Goal: Task Accomplishment & Management: Complete application form

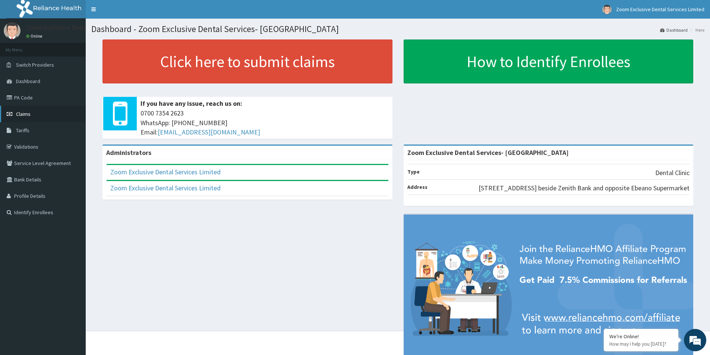
click at [22, 117] on span "Claims" at bounding box center [23, 114] width 15 height 7
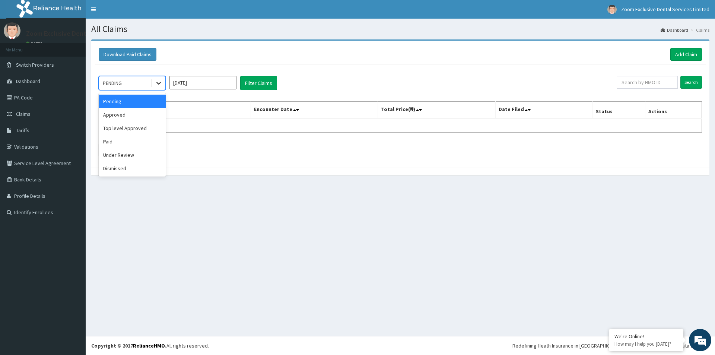
click at [158, 81] on icon at bounding box center [158, 82] width 7 height 7
click at [118, 140] on div "Paid" at bounding box center [132, 141] width 67 height 13
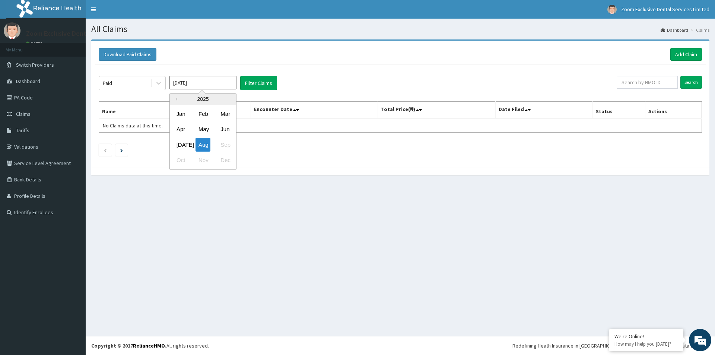
click at [173, 81] on input "[DATE]" at bounding box center [203, 82] width 67 height 13
click at [121, 58] on button "Download Paid Claims" at bounding box center [128, 54] width 58 height 13
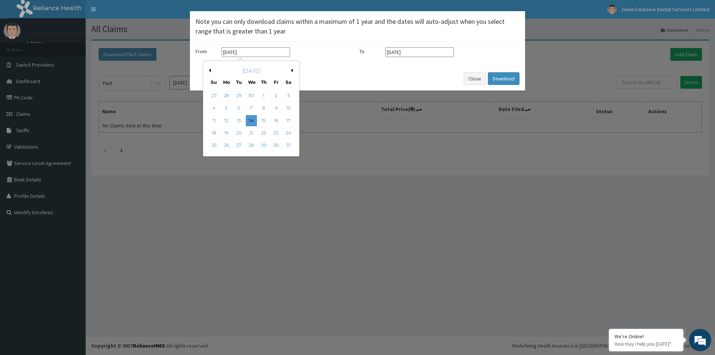
click at [228, 54] on input "[DATE]" at bounding box center [256, 52] width 69 height 10
click at [231, 49] on input "1-05-2025" at bounding box center [256, 52] width 69 height 10
click at [232, 50] on input "1-05-2025" at bounding box center [256, 52] width 69 height 10
type input "01-03-2025"
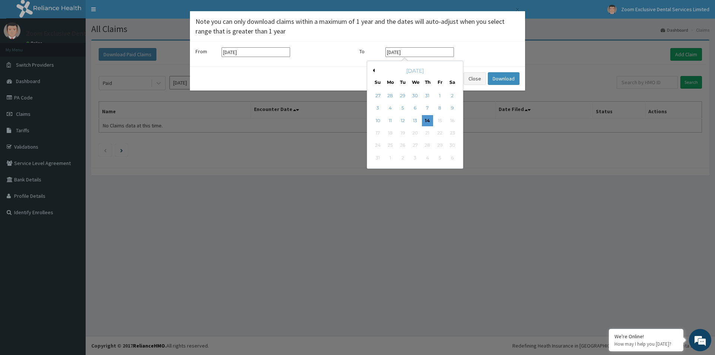
click at [396, 52] on input "[DATE]" at bounding box center [420, 52] width 69 height 10
click at [392, 54] on input "[DATE]" at bounding box center [420, 52] width 69 height 10
click at [390, 51] on input "3-08-2025" at bounding box center [420, 52] width 69 height 10
click at [401, 53] on input "31-08-2025" at bounding box center [420, 52] width 69 height 10
click at [399, 51] on input "31-08-2025" at bounding box center [420, 52] width 69 height 10
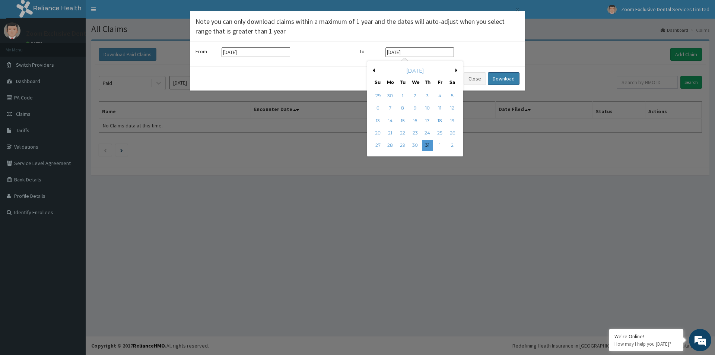
type input "31-07-2025"
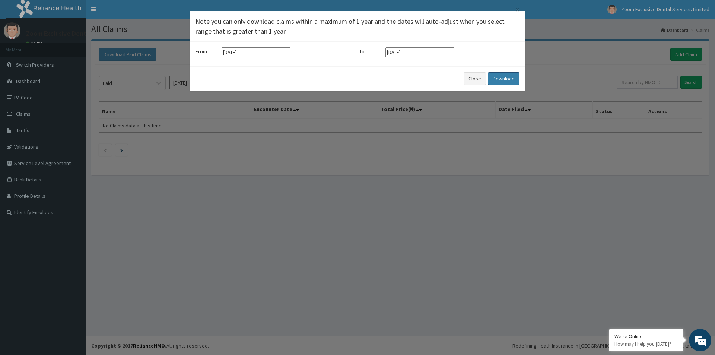
click at [495, 76] on button "Download" at bounding box center [504, 78] width 32 height 13
click at [475, 85] on button "Close" at bounding box center [475, 78] width 22 height 13
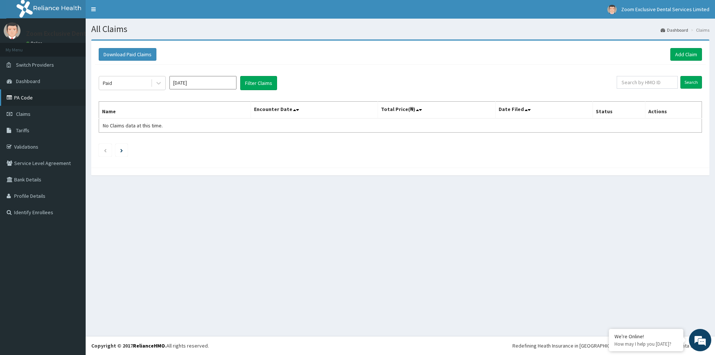
click at [53, 101] on link "PA Code" at bounding box center [43, 97] width 86 height 16
click at [677, 58] on link "Add Claim" at bounding box center [687, 54] width 32 height 13
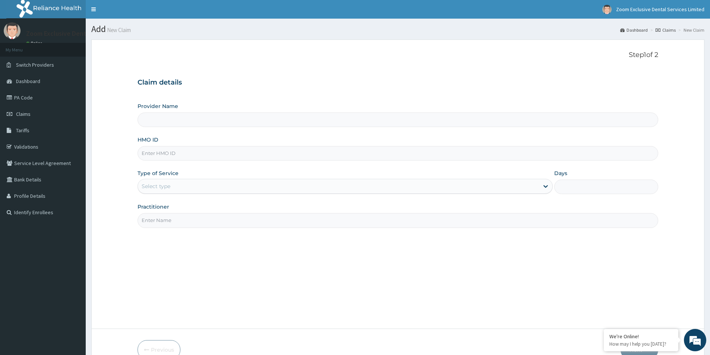
click at [297, 158] on input "HMO ID" at bounding box center [397, 153] width 521 height 15
type input "Zoom Exclusive Dental Services- Lagos"
type input "AML/10012/A"
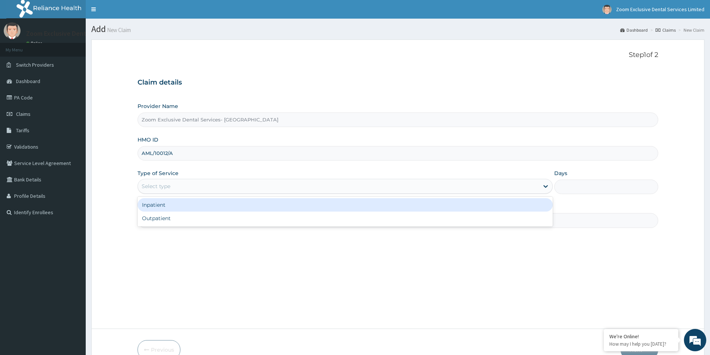
click at [280, 188] on div "Select type" at bounding box center [338, 186] width 401 height 12
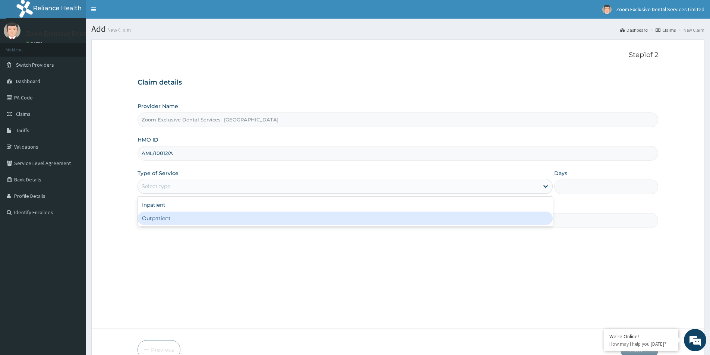
click at [270, 215] on div "Outpatient" at bounding box center [344, 218] width 415 height 13
type input "1"
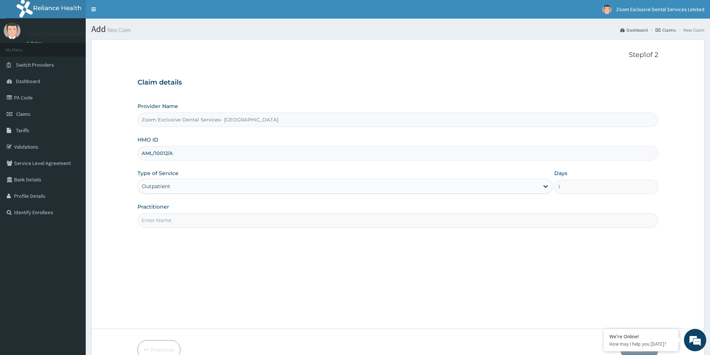
click at [270, 214] on input "Practitioner" at bounding box center [397, 220] width 521 height 15
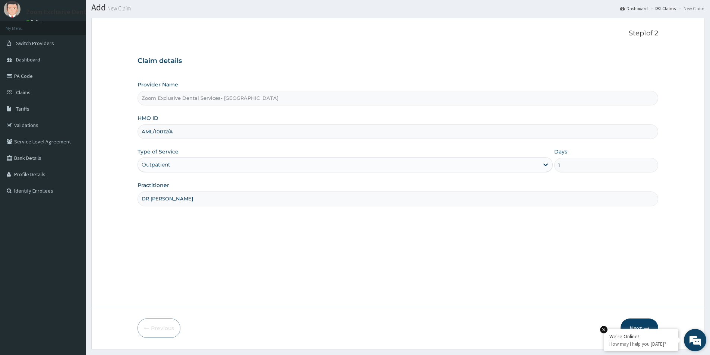
scroll to position [41, 0]
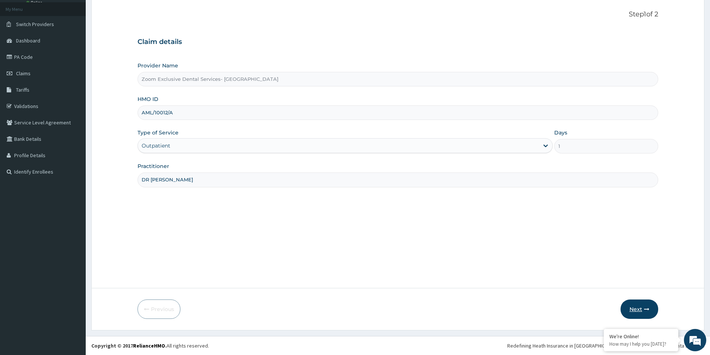
type input "DR DANNY"
click at [636, 314] on button "Next" at bounding box center [639, 309] width 38 height 19
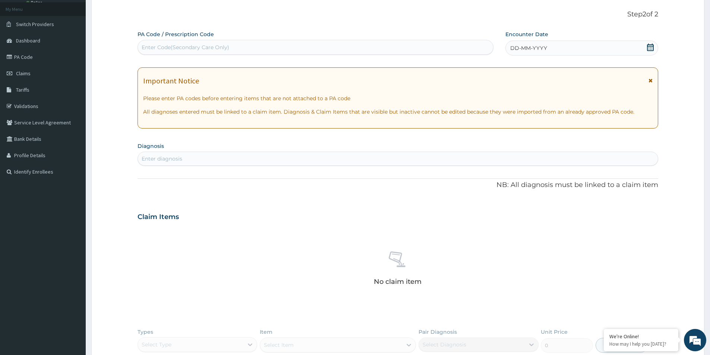
click at [204, 51] on div "Enter Code(Secondary Care Only)" at bounding box center [186, 47] width 88 height 7
paste input "PA/934A77"
type input "PA/934A77"
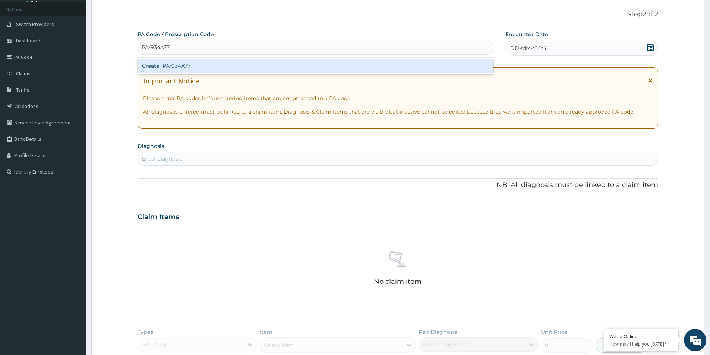
click at [210, 64] on div "Create "PA/934A77"" at bounding box center [315, 65] width 356 height 13
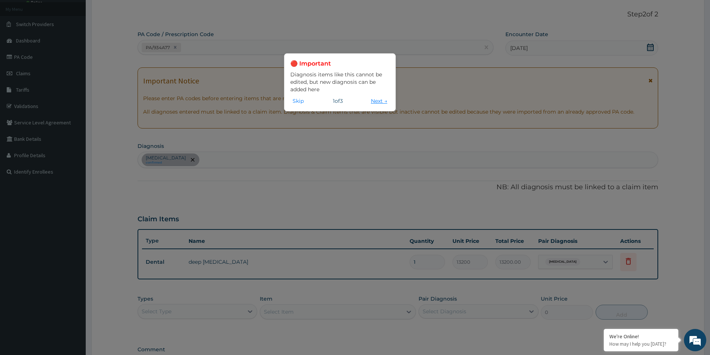
click at [374, 100] on button "Next →" at bounding box center [378, 101] width 21 height 8
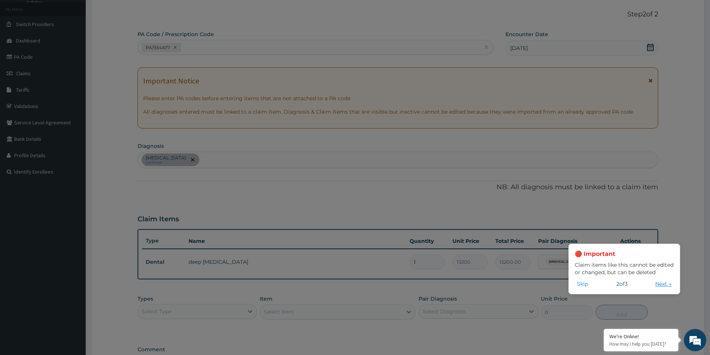
click at [657, 287] on button "Next →" at bounding box center [663, 284] width 21 height 8
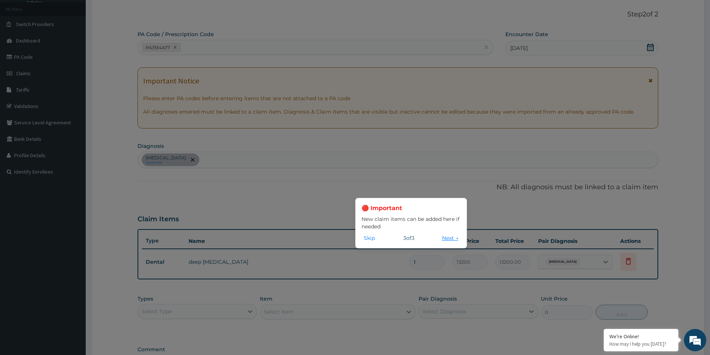
click at [448, 239] on button "Next →" at bounding box center [450, 238] width 21 height 8
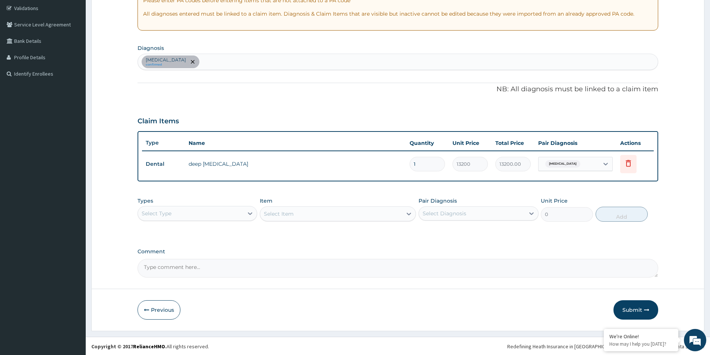
scroll to position [139, 0]
click at [635, 311] on button "Submit" at bounding box center [635, 309] width 45 height 19
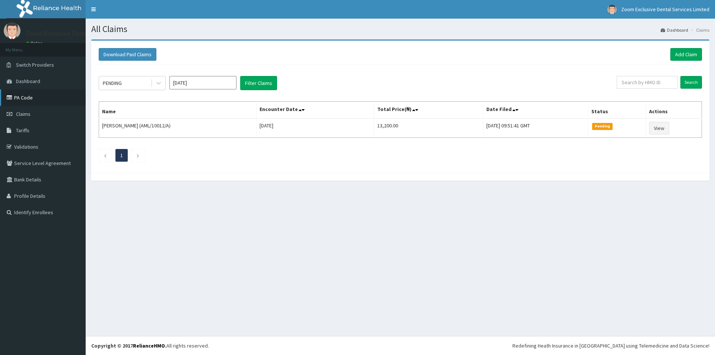
click at [25, 97] on link "PA Code" at bounding box center [43, 97] width 86 height 16
click at [686, 58] on link "Add Claim" at bounding box center [687, 54] width 32 height 13
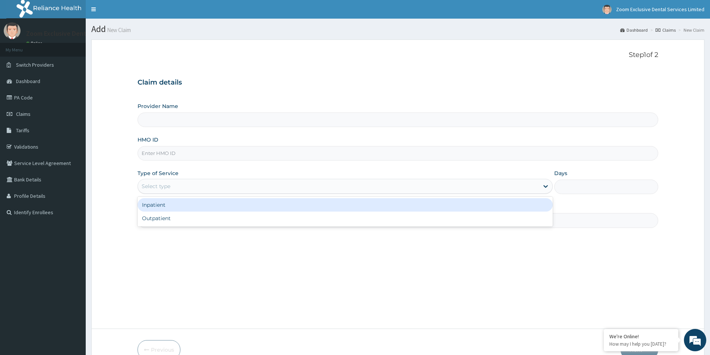
click at [172, 184] on div "Select type" at bounding box center [338, 186] width 401 height 12
type input "Zoom Exclusive Dental Services- [GEOGRAPHIC_DATA]"
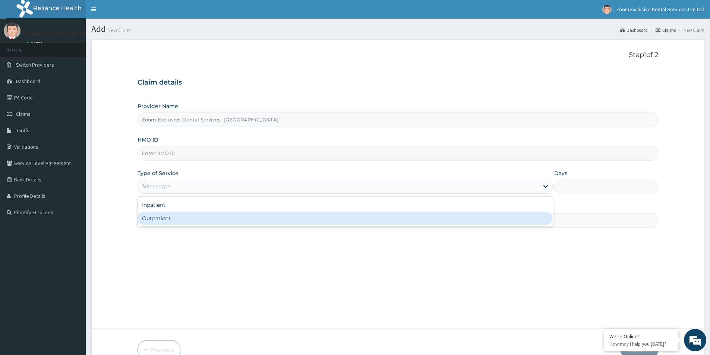
click at [165, 219] on div "Outpatient" at bounding box center [344, 218] width 415 height 13
type input "1"
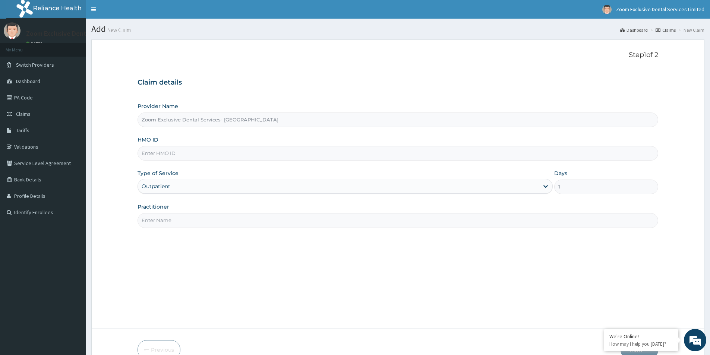
click at [165, 213] on div "Practitioner" at bounding box center [397, 215] width 521 height 25
click at [163, 221] on input "Practitioner" at bounding box center [397, 220] width 521 height 15
type input "DR ADA"
click at [601, 330] on em at bounding box center [603, 329] width 7 height 7
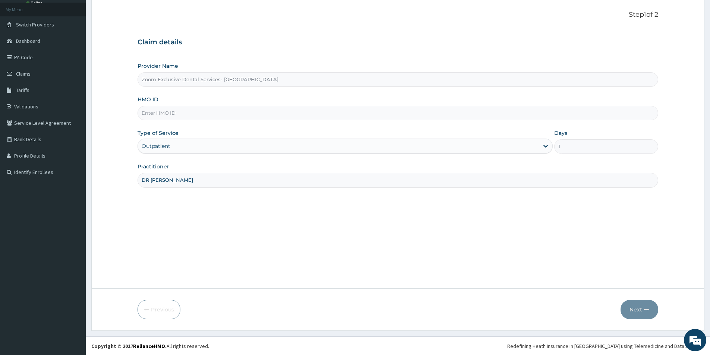
scroll to position [41, 0]
click at [166, 113] on input "HMO ID" at bounding box center [397, 112] width 521 height 15
type input "WAK/10233/A"
click at [636, 307] on button "Next" at bounding box center [639, 309] width 38 height 19
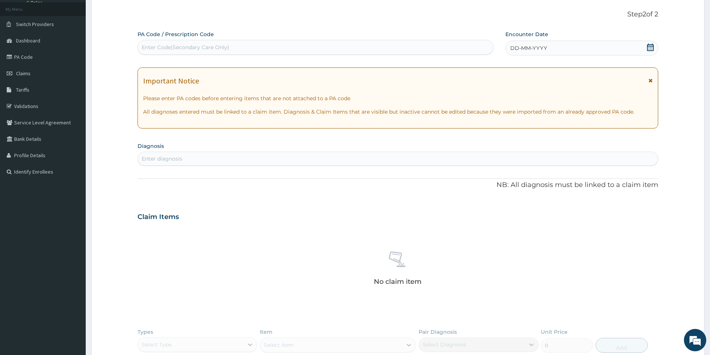
click at [273, 53] on div "Enter Code(Secondary Care Only)" at bounding box center [315, 47] width 355 height 12
paste input "WAK/10233/A"
click at [276, 66] on div "Please confirm that PA code or Prescription code is correct." at bounding box center [315, 65] width 356 height 13
type input "WAK/10233/A"
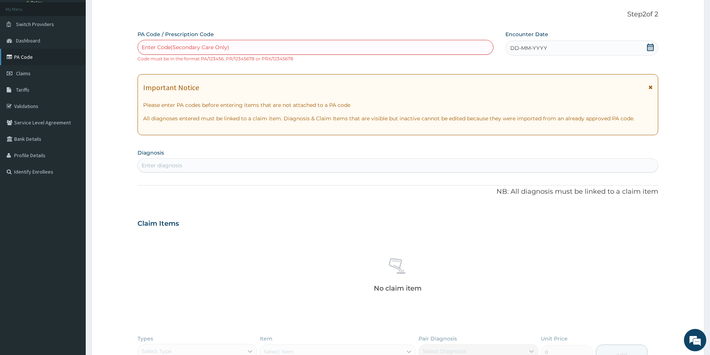
click at [17, 54] on link "PA Code" at bounding box center [43, 57] width 86 height 16
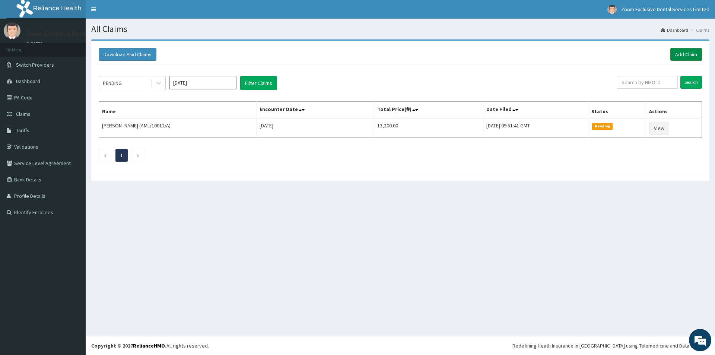
click at [690, 56] on link "Add Claim" at bounding box center [687, 54] width 32 height 13
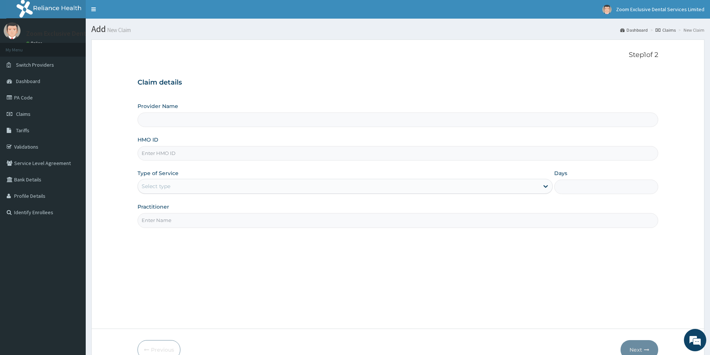
type input "Zoom Exclusive Dental Services- [GEOGRAPHIC_DATA]"
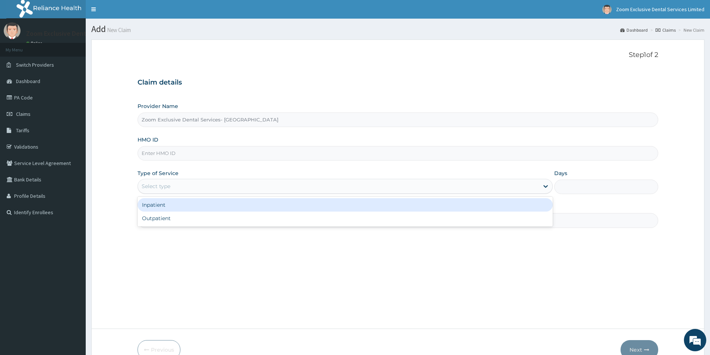
click at [204, 186] on div "Select type" at bounding box center [338, 186] width 401 height 12
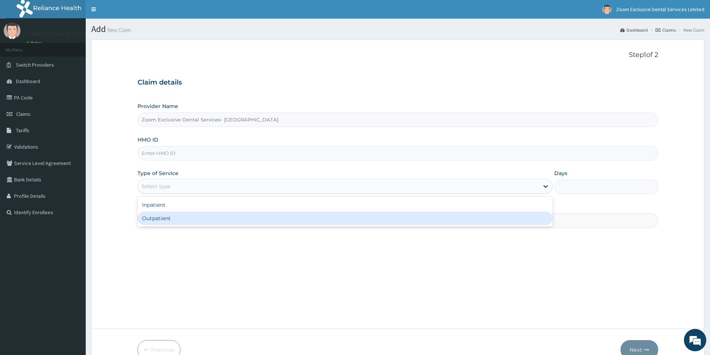
click at [196, 222] on div "Outpatient" at bounding box center [344, 218] width 415 height 13
type input "1"
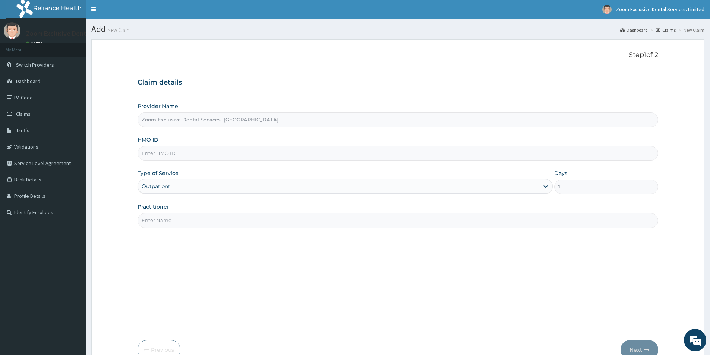
click at [211, 151] on input "HMO ID" at bounding box center [397, 153] width 521 height 15
type input "A"
type input "WAK/10233/A"
click at [186, 216] on input "Practitioner" at bounding box center [397, 220] width 521 height 15
type input "DR ADA"
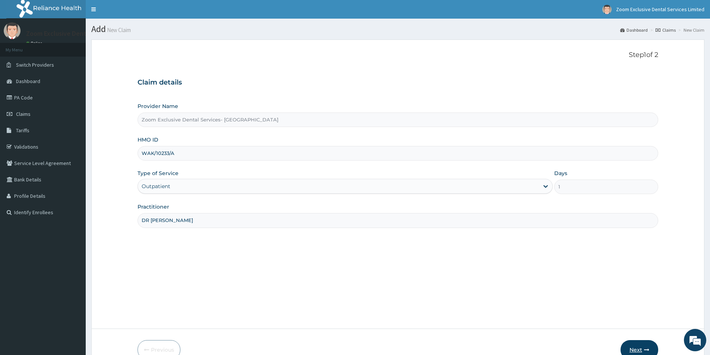
click at [633, 345] on button "Next" at bounding box center [639, 349] width 38 height 19
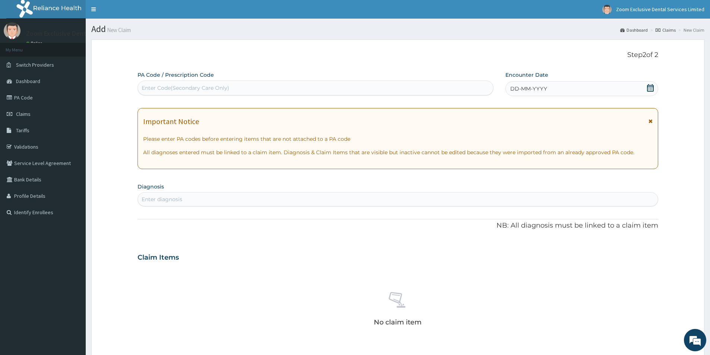
click at [328, 91] on div "Enter Code(Secondary Care Only)" at bounding box center [315, 88] width 355 height 12
paste input "PA/B87C31"
type input "PA/B87C31"
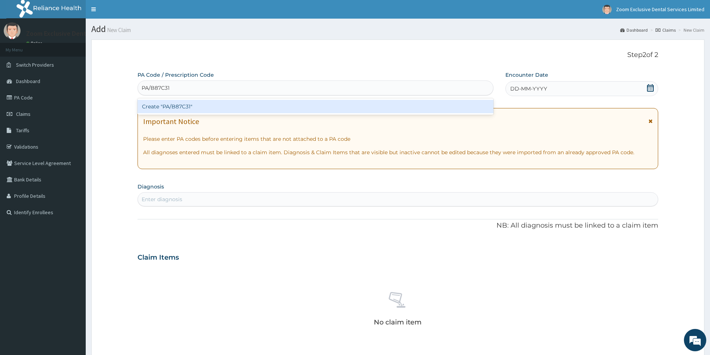
click at [334, 107] on div "Create "PA/B87C31"" at bounding box center [315, 106] width 356 height 13
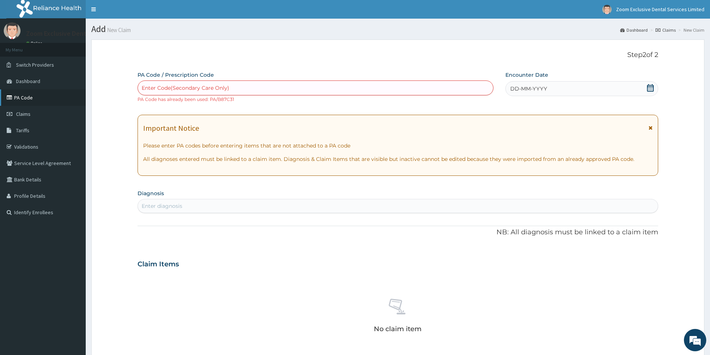
click at [23, 101] on link "PA Code" at bounding box center [43, 97] width 86 height 16
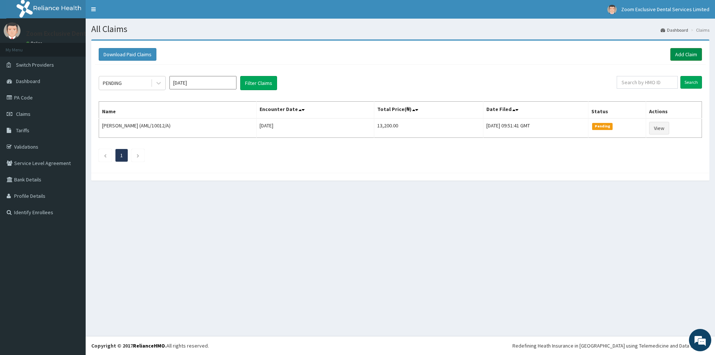
click at [685, 55] on link "Add Claim" at bounding box center [687, 54] width 32 height 13
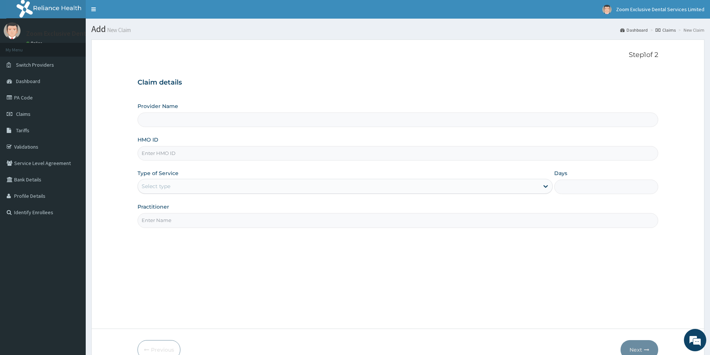
type input "Zoom Exclusive Dental Services- [GEOGRAPHIC_DATA]"
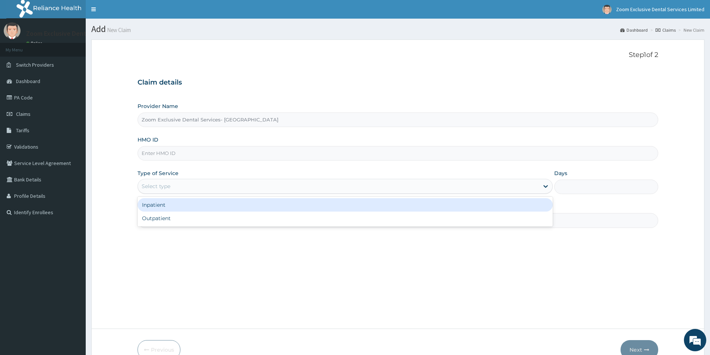
click at [229, 181] on div "Select type" at bounding box center [338, 186] width 401 height 12
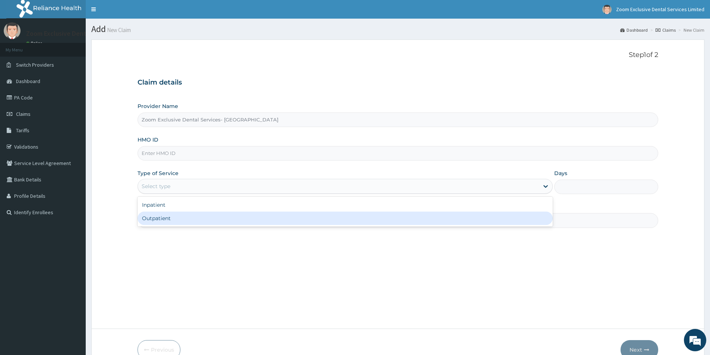
click at [224, 219] on div "Outpatient" at bounding box center [344, 218] width 415 height 13
type input "1"
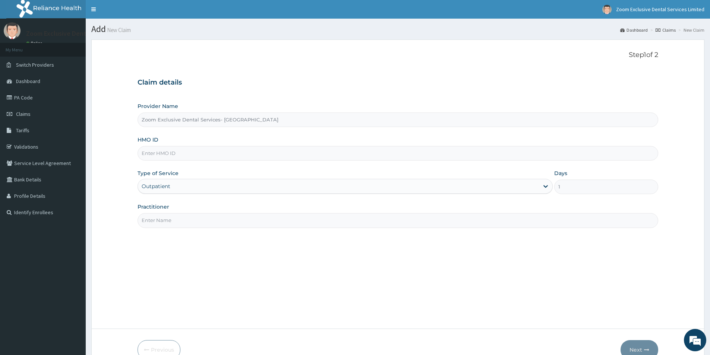
click at [224, 216] on input "Practitioner" at bounding box center [397, 220] width 521 height 15
type input "[PERSON_NAME]"
click at [275, 151] on input "HMO ID" at bounding box center [397, 153] width 521 height 15
type input "WAK/10233/A"
click at [649, 341] on button "Next" at bounding box center [639, 349] width 38 height 19
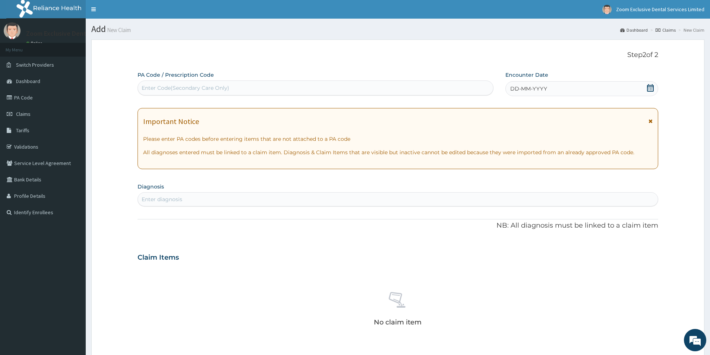
click at [209, 88] on div "Enter Code(Secondary Care Only)" at bounding box center [186, 87] width 88 height 7
paste input "PA/B87C31"
type input "PA/B87C31"
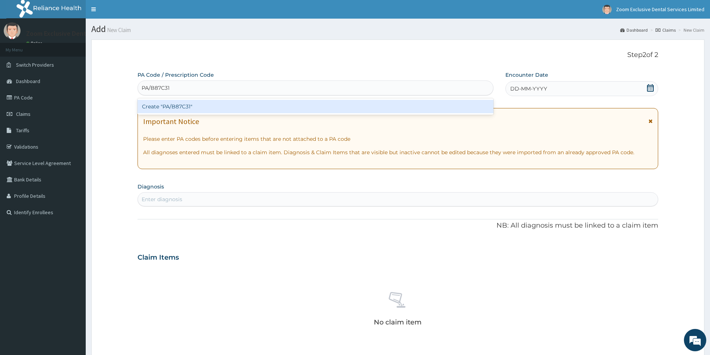
click at [211, 108] on div "Create "PA/B87C31"" at bounding box center [315, 106] width 356 height 13
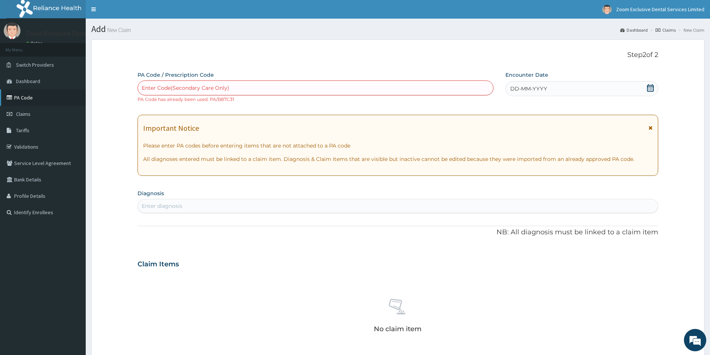
click at [37, 99] on link "PA Code" at bounding box center [43, 97] width 86 height 16
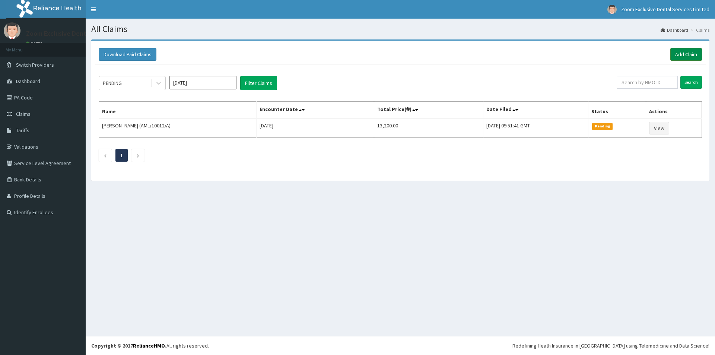
click at [684, 56] on link "Add Claim" at bounding box center [687, 54] width 32 height 13
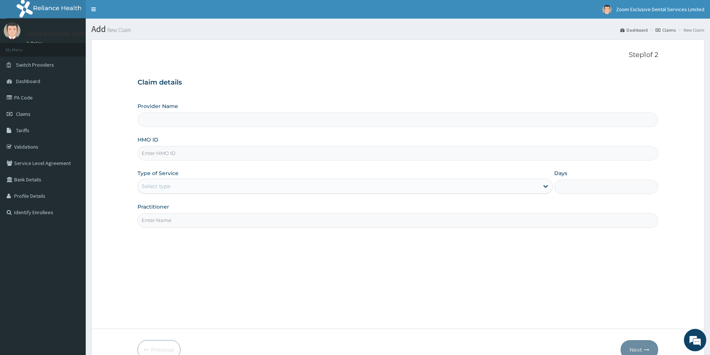
drag, startPoint x: 335, startPoint y: 114, endPoint x: 328, endPoint y: 114, distance: 6.4
click at [329, 114] on input "Provider Name" at bounding box center [397, 120] width 521 height 15
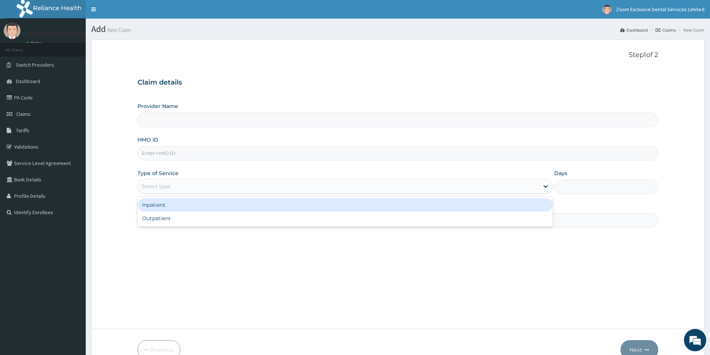
type input "Zoom Exclusive Dental Services- Lagos"
click at [204, 188] on div "Select type" at bounding box center [338, 186] width 401 height 12
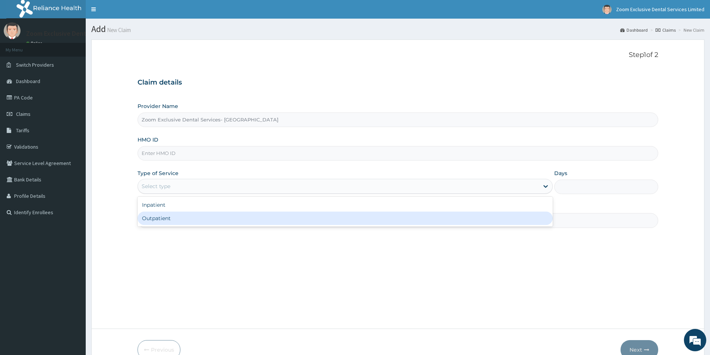
click at [191, 217] on div "Outpatient" at bounding box center [344, 218] width 415 height 13
type input "1"
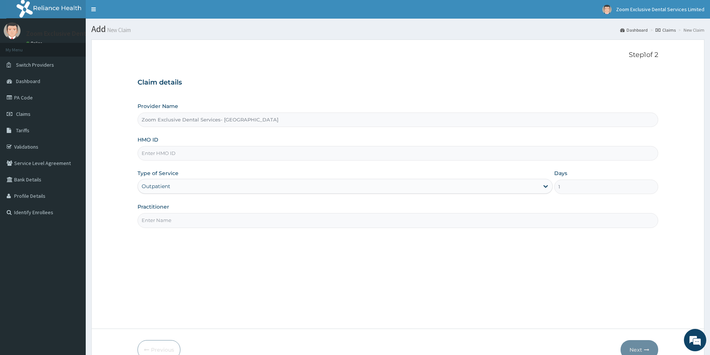
click at [191, 215] on input "Practitioner" at bounding box center [397, 220] width 521 height 15
type input "DR ADA"
click at [224, 157] on input "HMO ID" at bounding box center [397, 153] width 521 height 15
type input "WAK/10233/B"
click at [643, 349] on button "Next" at bounding box center [639, 349] width 38 height 19
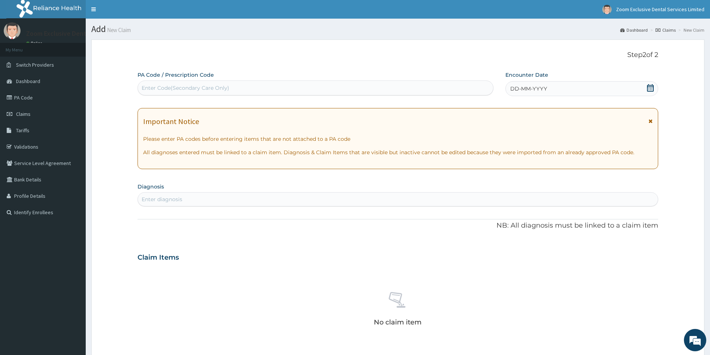
click at [261, 90] on div "Enter Code(Secondary Care Only)" at bounding box center [315, 88] width 355 height 12
paste input "PA/7433BB"
type input "PA/7433BB"
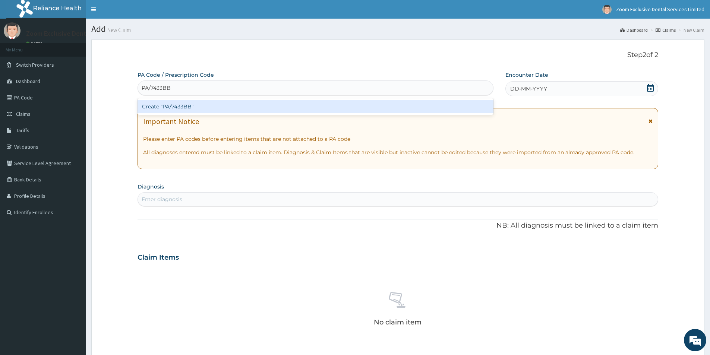
click at [258, 108] on div "Create "PA/7433BB"" at bounding box center [315, 106] width 356 height 13
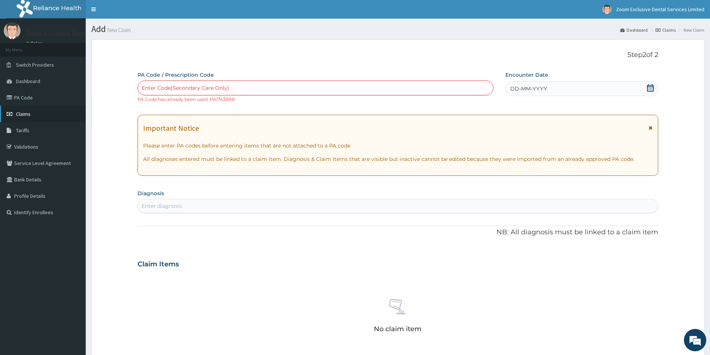
click at [20, 108] on link "Claims" at bounding box center [43, 114] width 86 height 16
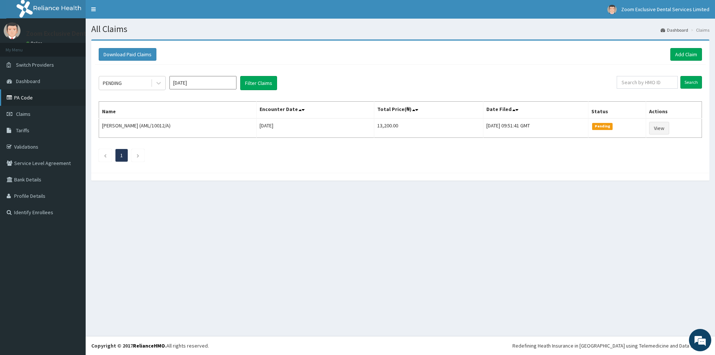
click at [20, 98] on link "PA Code" at bounding box center [43, 97] width 86 height 16
click at [687, 55] on link "Add Claim" at bounding box center [687, 54] width 32 height 13
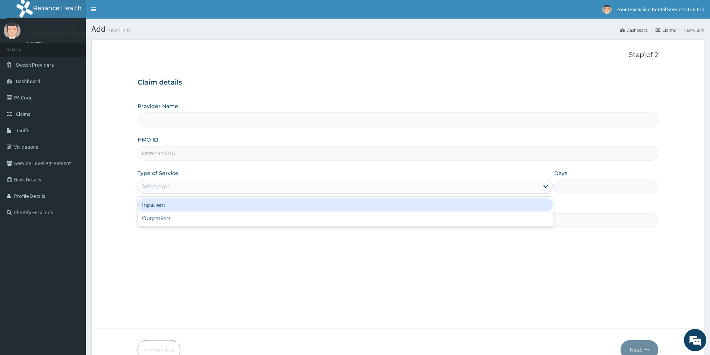
click at [256, 188] on div "Select type" at bounding box center [338, 186] width 401 height 12
type input "Zoom Exclusive Dental Services- Lagos"
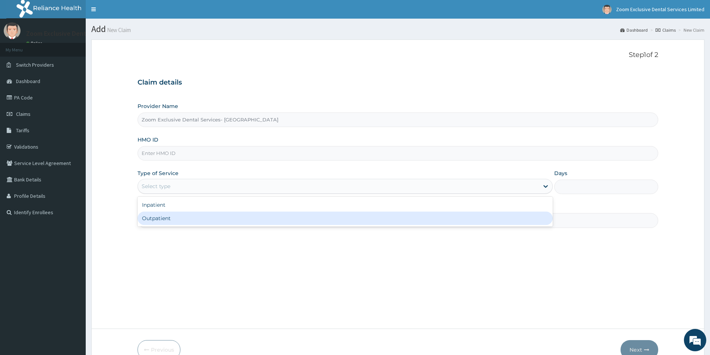
click at [235, 215] on div "Outpatient" at bounding box center [344, 218] width 415 height 13
type input "1"
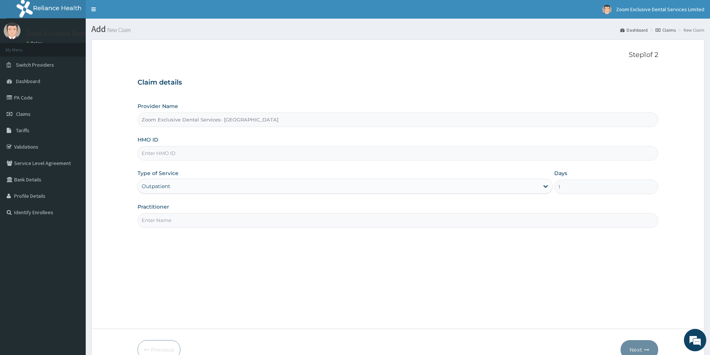
click at [245, 152] on input "HMO ID" at bounding box center [397, 153] width 521 height 15
type input "PME/1003/A"
click at [229, 216] on input "Practitioner" at bounding box center [397, 220] width 521 height 15
type input "DR DANNY"
click at [643, 347] on button "Next" at bounding box center [639, 349] width 38 height 19
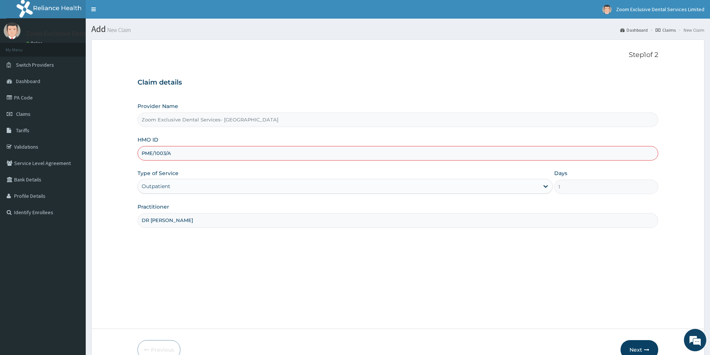
click at [155, 152] on input "PME/1003/A" at bounding box center [397, 153] width 521 height 15
click at [158, 153] on input "PME/1003/A" at bounding box center [397, 153] width 521 height 15
type input "PME/10003/A"
click at [634, 341] on button "Next" at bounding box center [639, 349] width 38 height 19
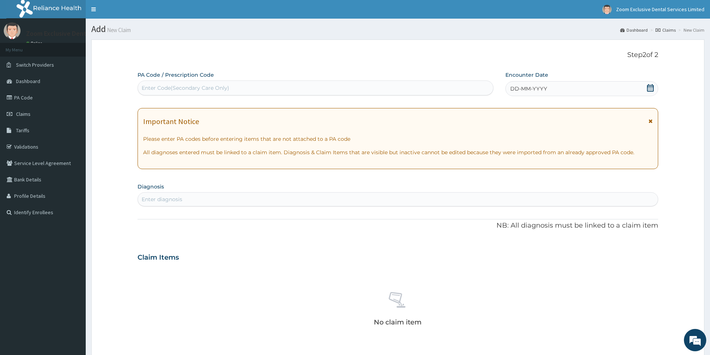
click at [272, 82] on div "Enter Code(Secondary Care Only)" at bounding box center [315, 87] width 356 height 15
paste input "PA/1482B2"
type input "PA/1482B2"
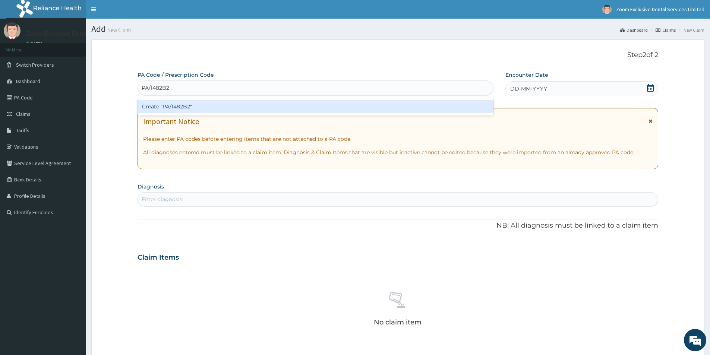
click at [257, 101] on div "Create "PA/1482B2"" at bounding box center [315, 106] width 356 height 13
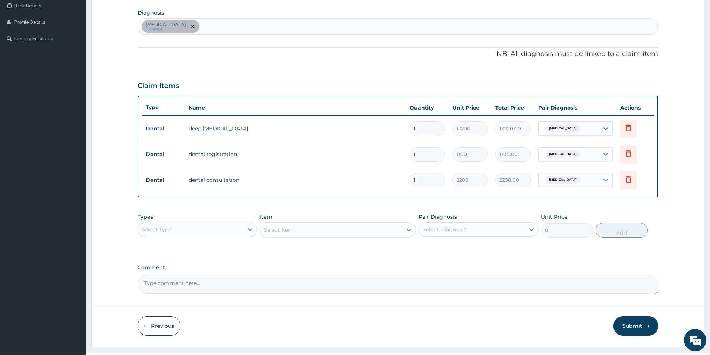
scroll to position [191, 0]
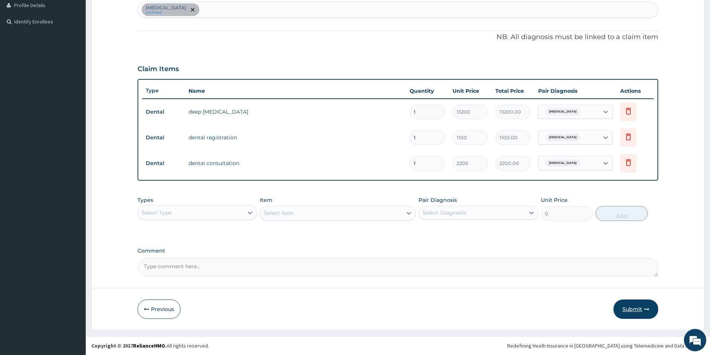
click at [640, 309] on button "Submit" at bounding box center [635, 309] width 45 height 19
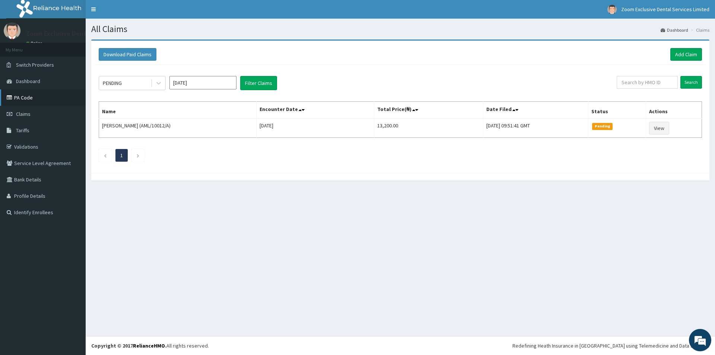
click at [20, 95] on link "PA Code" at bounding box center [43, 97] width 86 height 16
click at [694, 54] on link "Add Claim" at bounding box center [687, 54] width 32 height 13
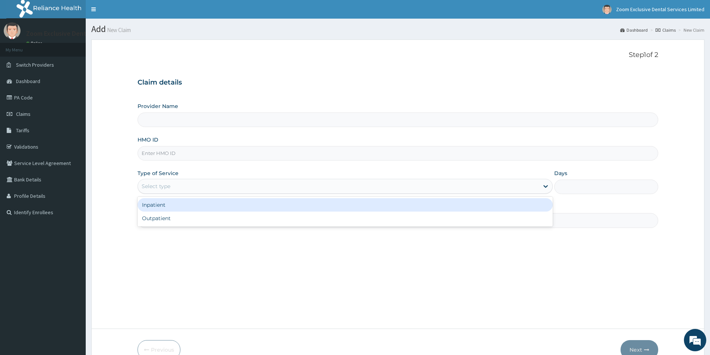
click at [186, 187] on div "Select type" at bounding box center [338, 186] width 401 height 12
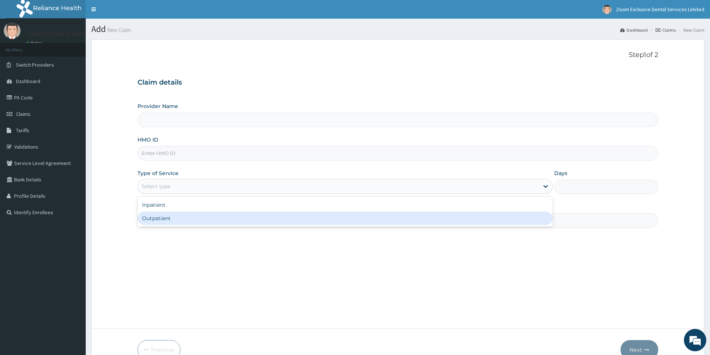
click at [177, 218] on div "Outpatient" at bounding box center [344, 218] width 415 height 13
type input "1"
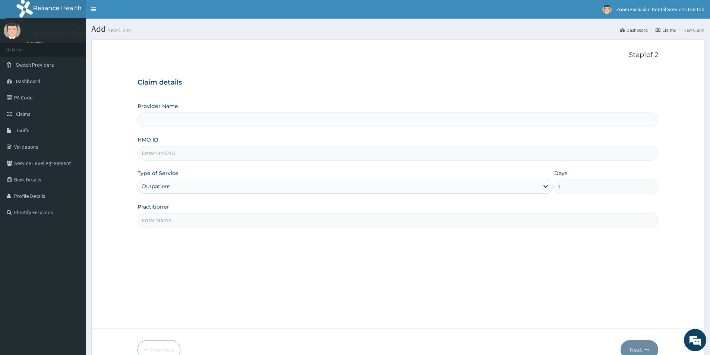
type input "Zoom Exclusive Dental Services- Lagos"
click at [177, 218] on input "Practitioner" at bounding box center [397, 220] width 521 height 15
type input "DR ANN"
click at [164, 154] on input "HMO ID" at bounding box center [397, 153] width 521 height 15
type input "PME/10004/A"
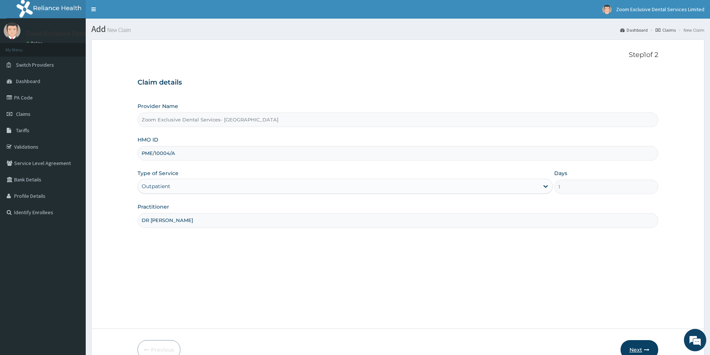
click at [639, 347] on button "Next" at bounding box center [639, 349] width 38 height 19
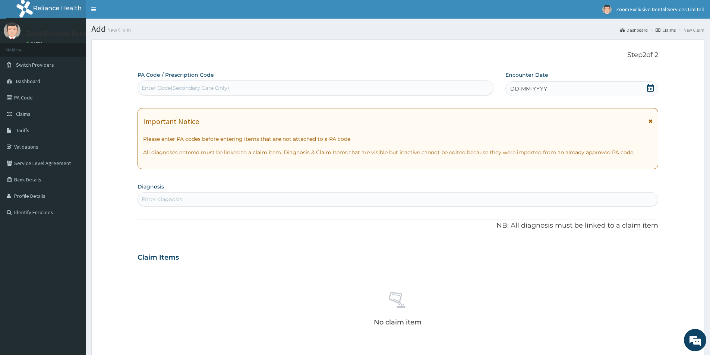
click at [231, 79] on div "PA Code / Prescription Code Enter Code(Secondary Care Only)" at bounding box center [315, 83] width 356 height 24
click at [233, 83] on div "Enter Code(Secondary Care Only)" at bounding box center [315, 88] width 355 height 12
paste input "PA/3C3D28"
type input "PA/3C3D28"
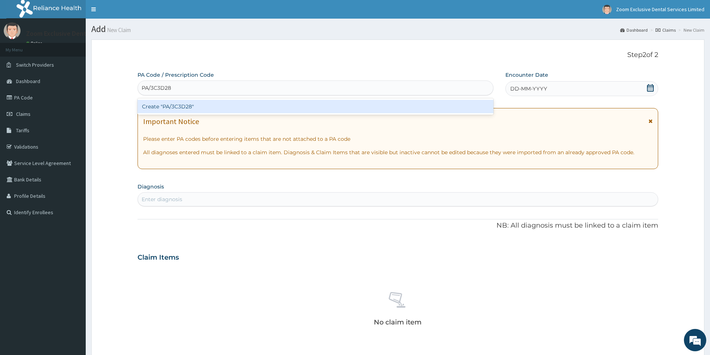
click at [233, 102] on div "Create "PA/3C3D28"" at bounding box center [315, 106] width 356 height 13
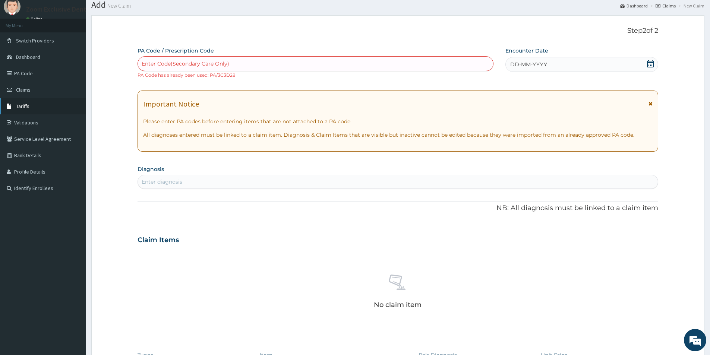
scroll to position [37, 0]
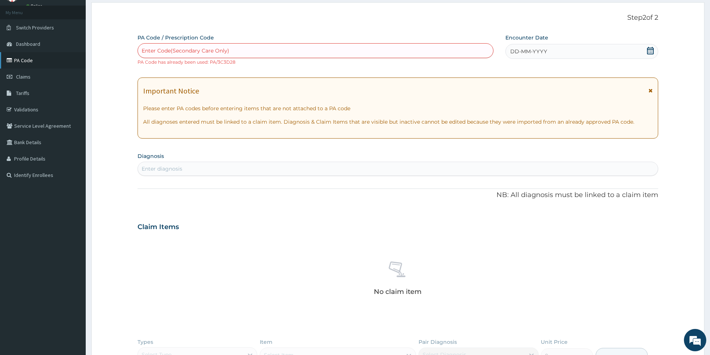
click at [23, 61] on link "PA Code" at bounding box center [43, 60] width 86 height 16
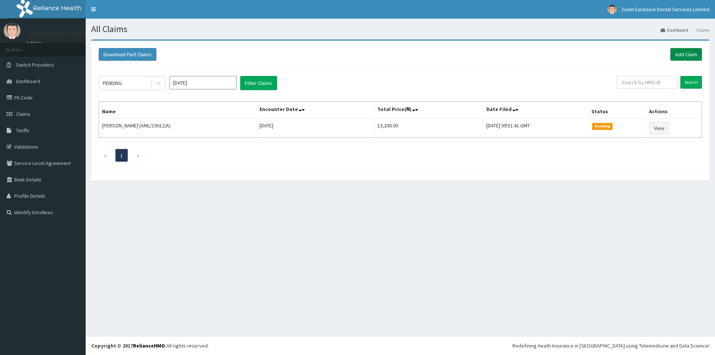
click at [695, 55] on link "Add Claim" at bounding box center [687, 54] width 32 height 13
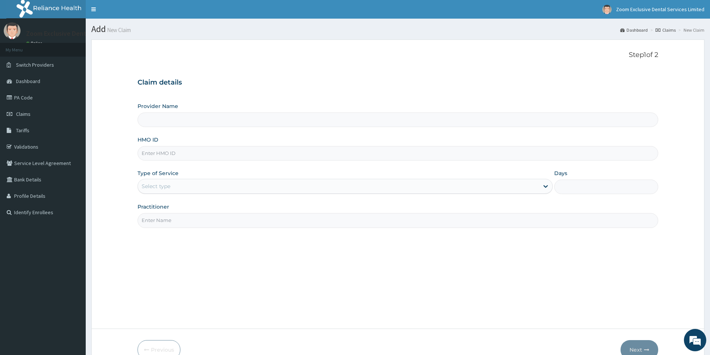
click at [215, 159] on input "HMO ID" at bounding box center [397, 153] width 521 height 15
type input "Zoom Exclusive Dental Services- [GEOGRAPHIC_DATA]"
type input "FBL/10306/A"
click at [186, 188] on div "Select type" at bounding box center [338, 186] width 401 height 12
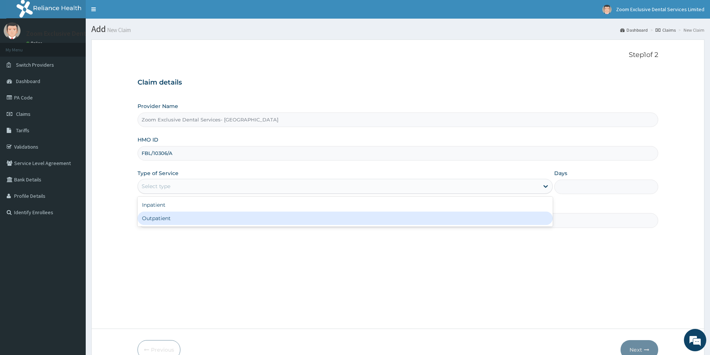
click at [192, 223] on div "Outpatient" at bounding box center [344, 218] width 415 height 13
type input "1"
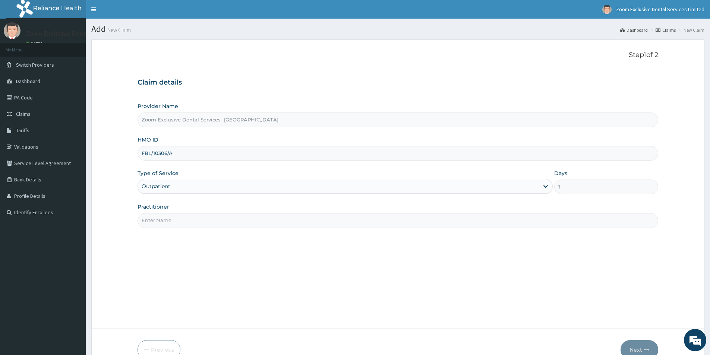
click at [195, 219] on input "Practitioner" at bounding box center [397, 220] width 521 height 15
type input "DR [PERSON_NAME]"
click at [650, 348] on button "Next" at bounding box center [639, 349] width 38 height 19
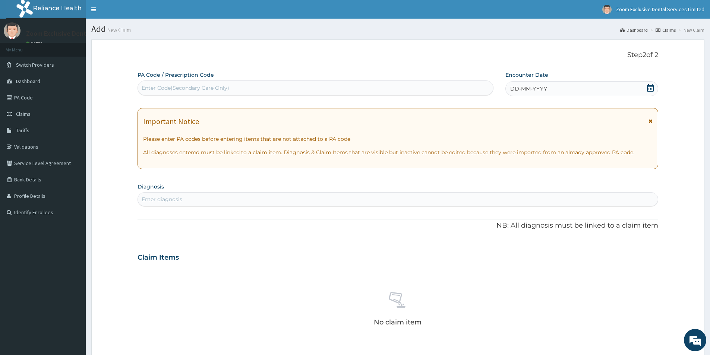
click at [318, 92] on div "Enter Code(Secondary Care Only)" at bounding box center [315, 88] width 355 height 12
paste input "PA/D4208C"
type input "PA/D4208C"
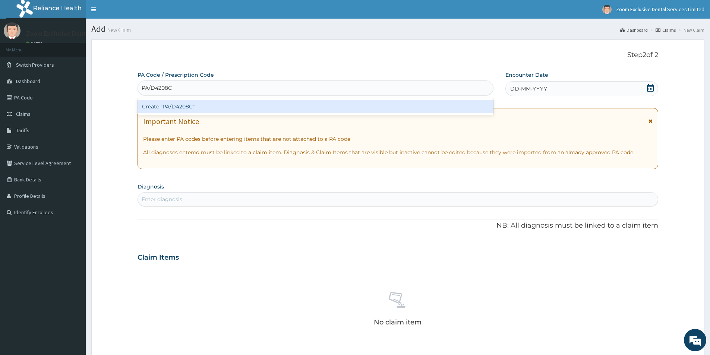
click at [319, 104] on div "Create "PA/D4208C"" at bounding box center [315, 106] width 356 height 13
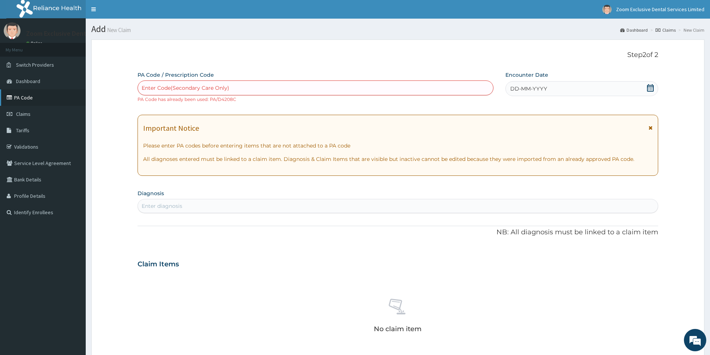
click at [25, 99] on link "PA Code" at bounding box center [43, 97] width 86 height 16
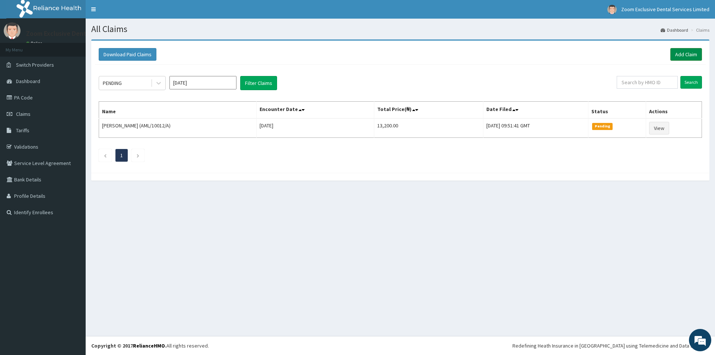
click at [687, 51] on link "Add Claim" at bounding box center [687, 54] width 32 height 13
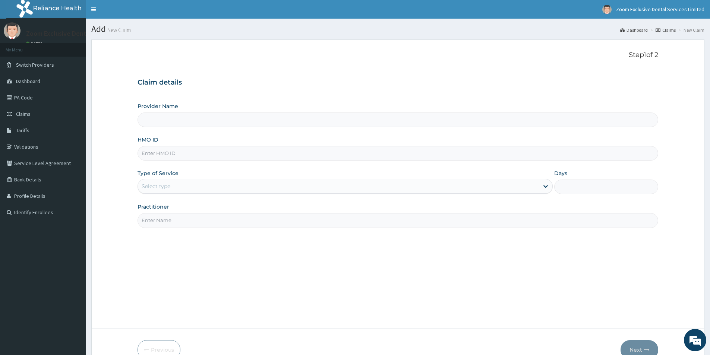
click at [173, 159] on input "HMO ID" at bounding box center [397, 153] width 521 height 15
type input "Zoom Exclusive Dental Services- Lagos"
type input "ARM/10271/A"
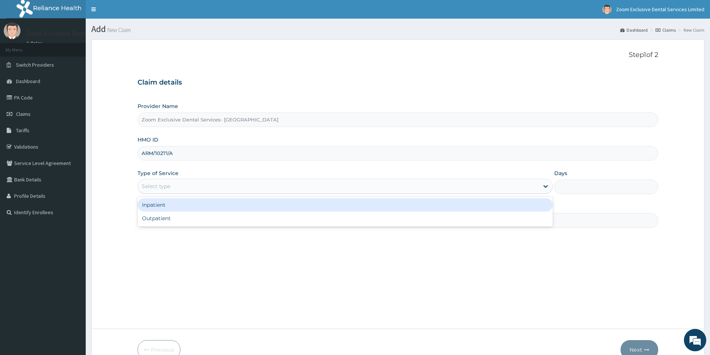
click at [181, 191] on div "Select type" at bounding box center [338, 186] width 401 height 12
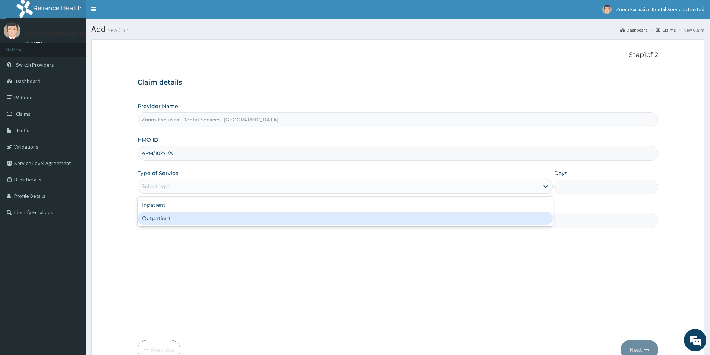
click at [179, 217] on div "Outpatient" at bounding box center [344, 218] width 415 height 13
type input "1"
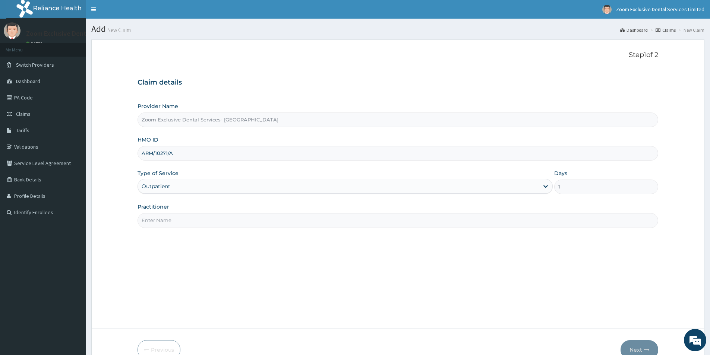
click at [179, 217] on input "Practitioner" at bounding box center [397, 220] width 521 height 15
type input "DR ANN"
click at [644, 349] on icon "button" at bounding box center [646, 349] width 5 height 5
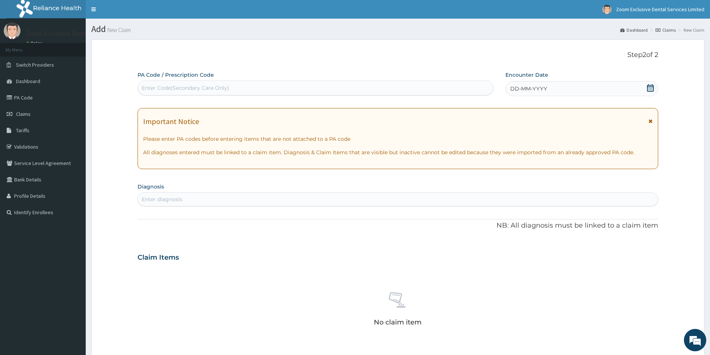
click at [186, 92] on div "Enter Code(Secondary Care Only)" at bounding box center [315, 88] width 355 height 12
paste input "PA/2F1FCC"
type input "PA/2F1FCC"
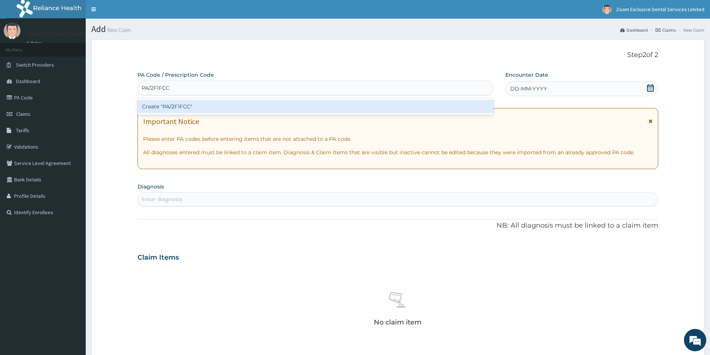
click at [186, 103] on div "Create "PA/2F1FCC"" at bounding box center [315, 106] width 356 height 13
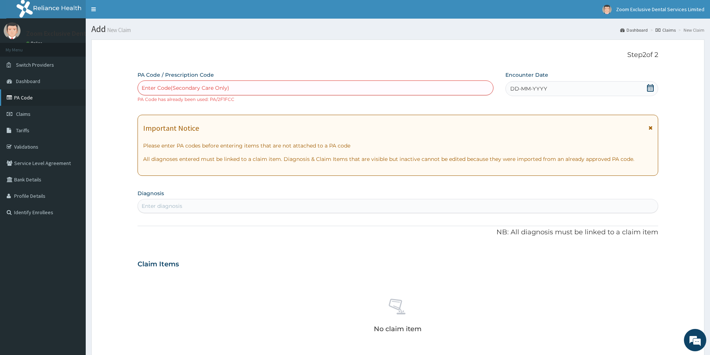
click at [34, 99] on link "PA Code" at bounding box center [43, 97] width 86 height 16
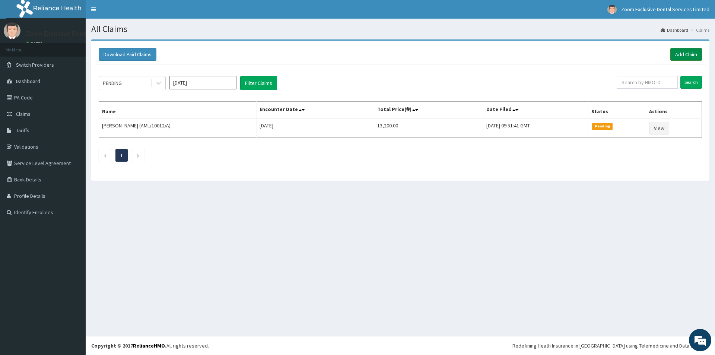
click at [696, 53] on link "Add Claim" at bounding box center [687, 54] width 32 height 13
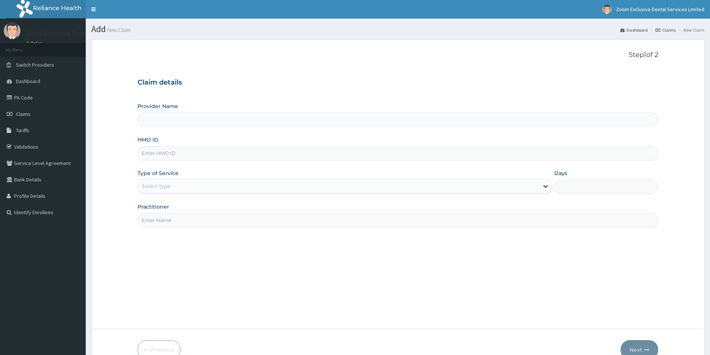
click at [194, 182] on div "Select type" at bounding box center [344, 186] width 415 height 15
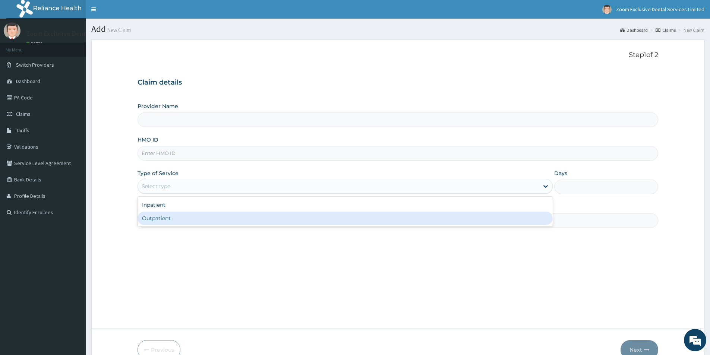
click at [176, 222] on div "Outpatient" at bounding box center [344, 218] width 415 height 13
type input "1"
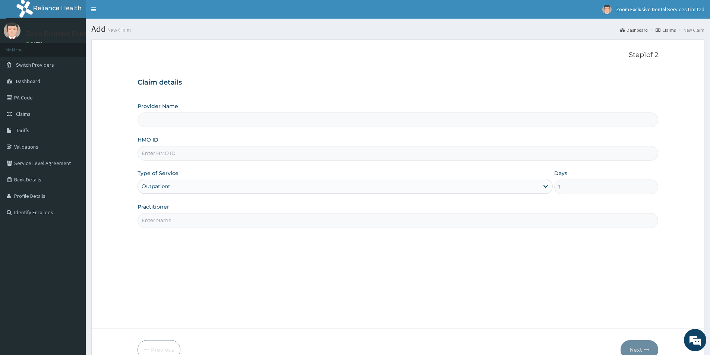
type input "Zoom Exclusive Dental Services- Lagos"
click at [176, 222] on input "Practitioner" at bounding box center [397, 220] width 521 height 15
type input "DR ANN"
click at [188, 155] on input "HMO ID" at bounding box center [397, 153] width 521 height 15
type input "ARM/10271/A"
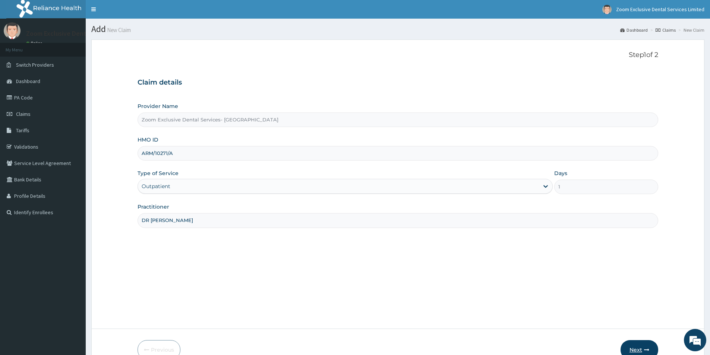
click at [633, 343] on button "Next" at bounding box center [639, 349] width 38 height 19
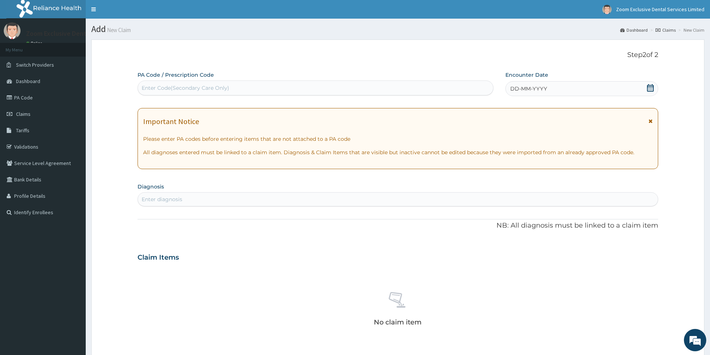
click at [514, 86] on span "DD-MM-YYYY" at bounding box center [528, 88] width 37 height 7
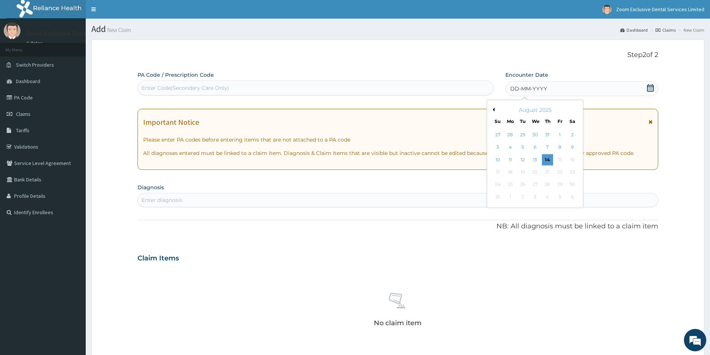
click at [494, 110] on div "August 2025" at bounding box center [535, 109] width 90 height 7
click at [494, 110] on button "Previous Month" at bounding box center [493, 110] width 4 height 4
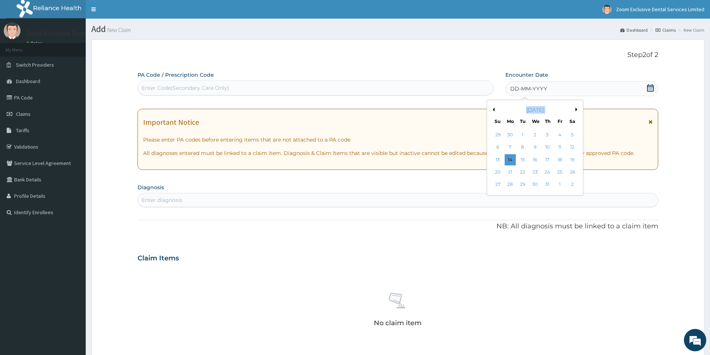
click at [494, 110] on button "Previous Month" at bounding box center [493, 110] width 4 height 4
click at [576, 110] on button "Next Month" at bounding box center [578, 110] width 4 height 4
click at [564, 162] on div "20" at bounding box center [559, 159] width 11 height 11
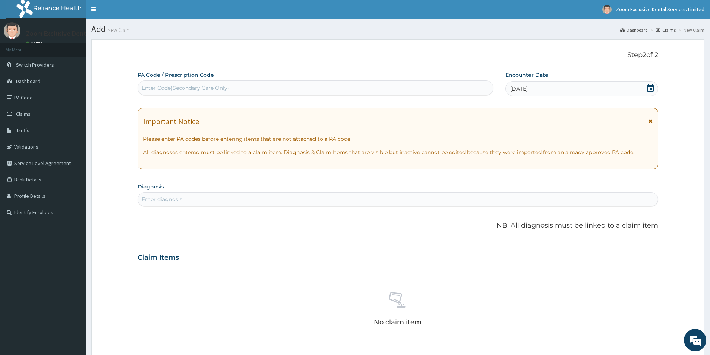
click at [307, 89] on div "Enter Code(Secondary Care Only)" at bounding box center [315, 88] width 355 height 12
paste input "PA/2F1FCC"
type input "PA/2F1FCC"
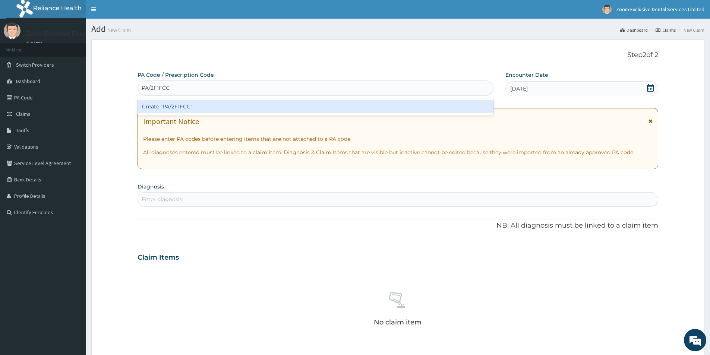
click at [314, 102] on div "Create "PA/2F1FCC"" at bounding box center [315, 106] width 356 height 13
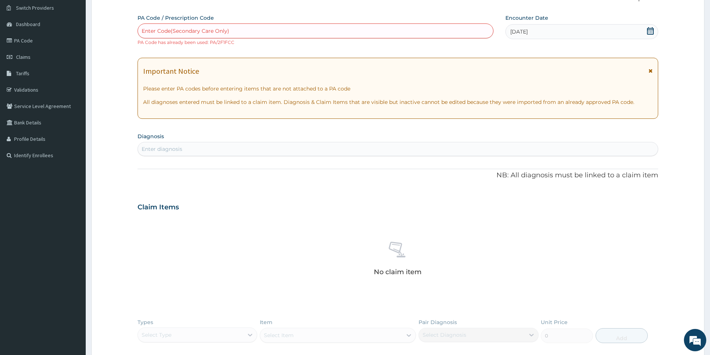
scroll to position [75, 0]
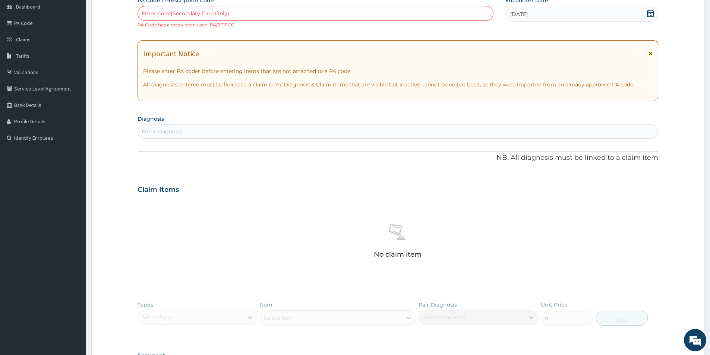
click at [168, 124] on section "Diagnosis Enter diagnosis" at bounding box center [397, 125] width 521 height 25
click at [167, 126] on div "Enter diagnosis" at bounding box center [398, 132] width 520 height 12
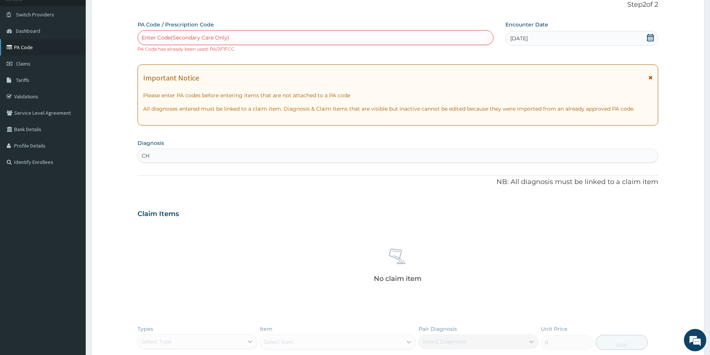
scroll to position [37, 0]
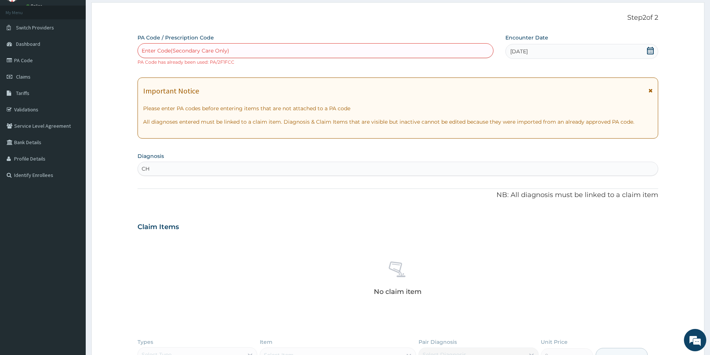
type input "CH"
click at [52, 65] on link "PA Code" at bounding box center [43, 60] width 86 height 16
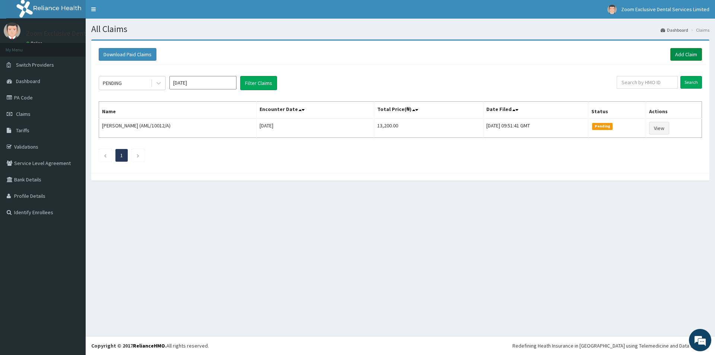
click at [694, 53] on link "Add Claim" at bounding box center [687, 54] width 32 height 13
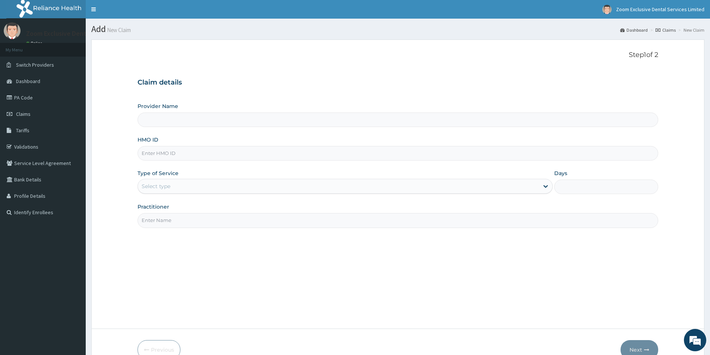
type input "Zoom Exclusive Dental Services- [GEOGRAPHIC_DATA]"
click at [155, 189] on div "Select type" at bounding box center [156, 186] width 29 height 7
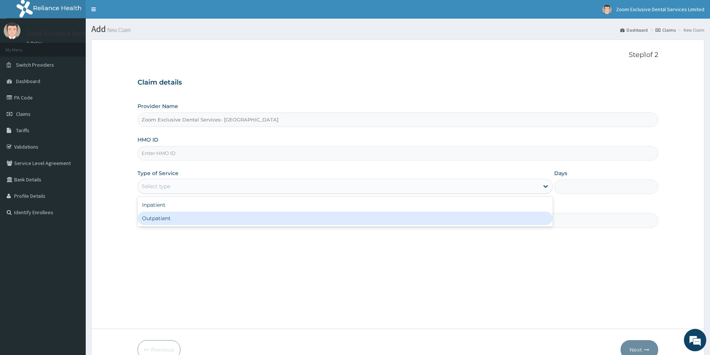
click at [156, 218] on div "Outpatient" at bounding box center [344, 218] width 415 height 13
type input "1"
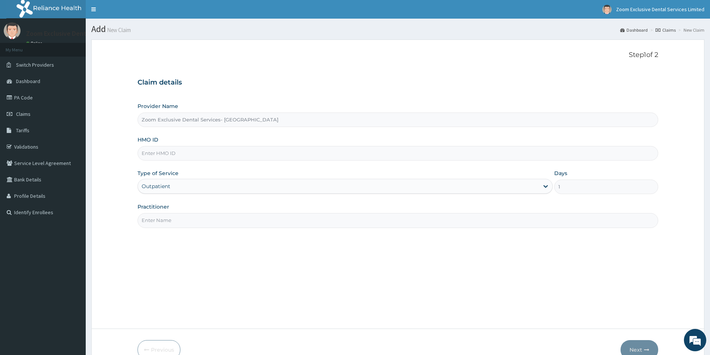
click at [161, 217] on input "Practitioner" at bounding box center [397, 220] width 521 height 15
click at [168, 226] on input "Practitioner" at bounding box center [397, 220] width 521 height 15
click at [215, 152] on input "HMO ID" at bounding box center [397, 153] width 521 height 15
click at [171, 159] on input "HMO ID" at bounding box center [397, 153] width 521 height 15
type input "v"
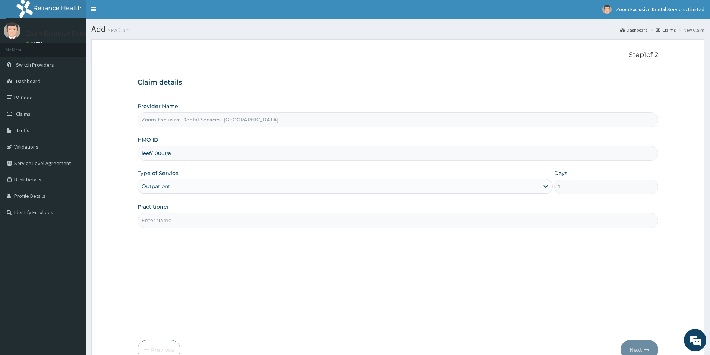
type input "leef/10001/a"
click at [273, 221] on input "Practitioner" at bounding box center [397, 220] width 521 height 15
type input "dr [PERSON_NAME]"
click at [630, 351] on button "Next" at bounding box center [639, 349] width 38 height 19
click at [146, 155] on input "leef/10001/a" at bounding box center [397, 153] width 521 height 15
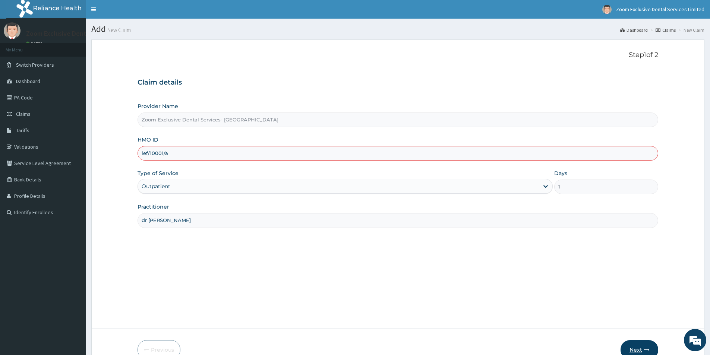
type input "lef/10001/a"
click at [635, 343] on button "Next" at bounding box center [639, 349] width 38 height 19
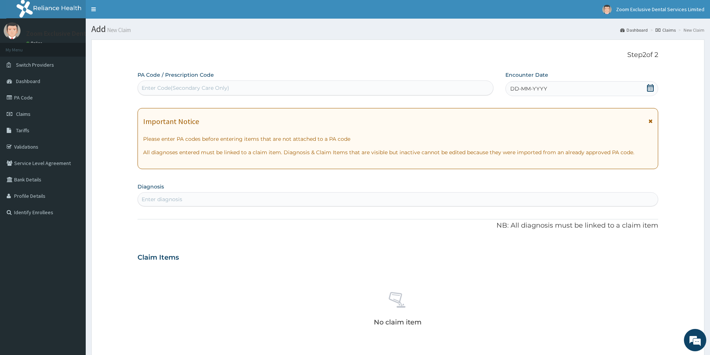
click at [268, 91] on div "Enter Code(Secondary Care Only)" at bounding box center [315, 88] width 355 height 12
paste input "PA/2F1FCC"
type input "PA/2F1FCC"
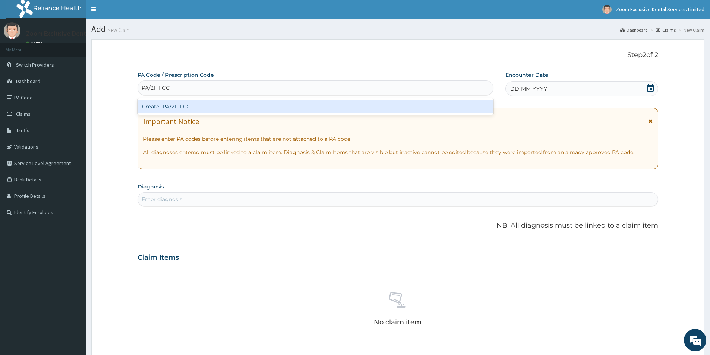
click at [249, 104] on div "Create "PA/2F1FCC"" at bounding box center [315, 106] width 356 height 13
